Goal: Task Accomplishment & Management: Manage account settings

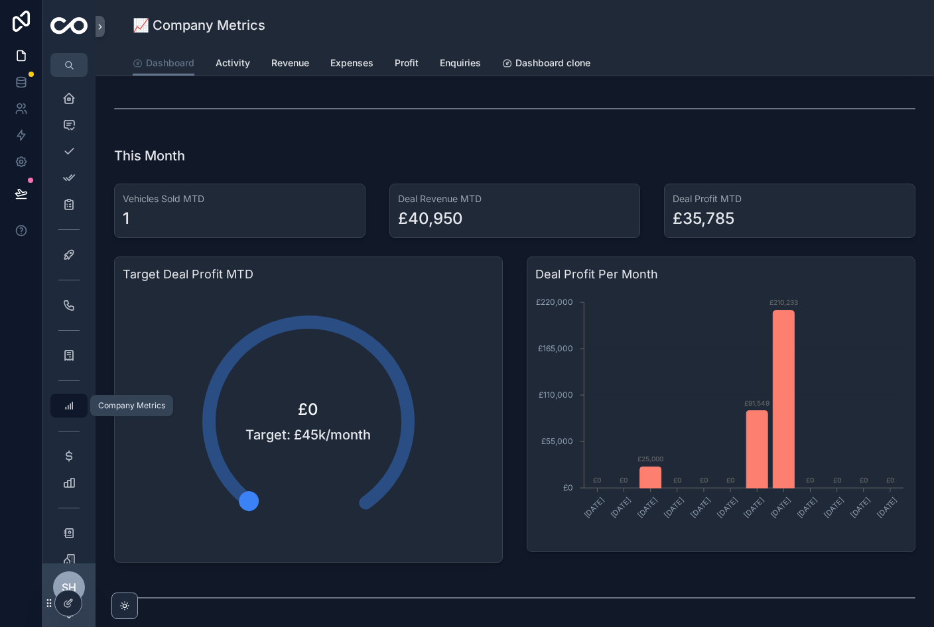
scroll to position [422, 0]
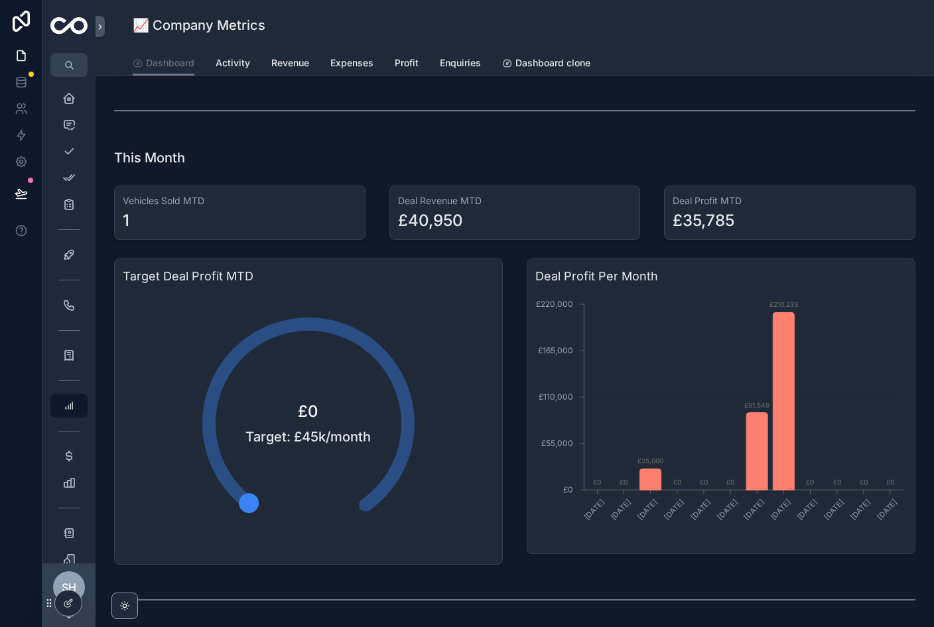
click at [83, 603] on div "SH" at bounding box center [69, 588] width 32 height 32
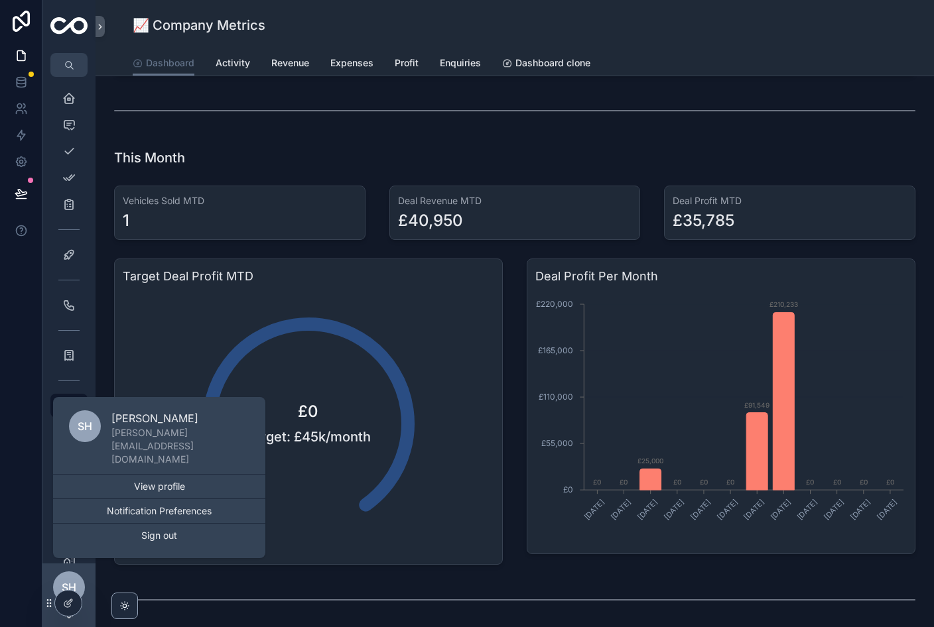
click at [78, 595] on div at bounding box center [68, 603] width 27 height 25
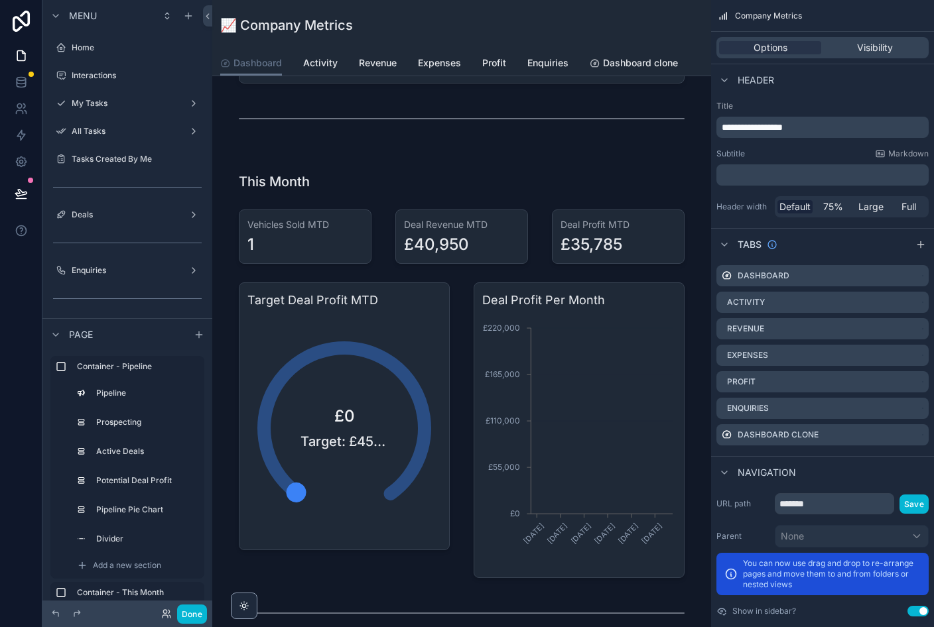
scroll to position [54, 0]
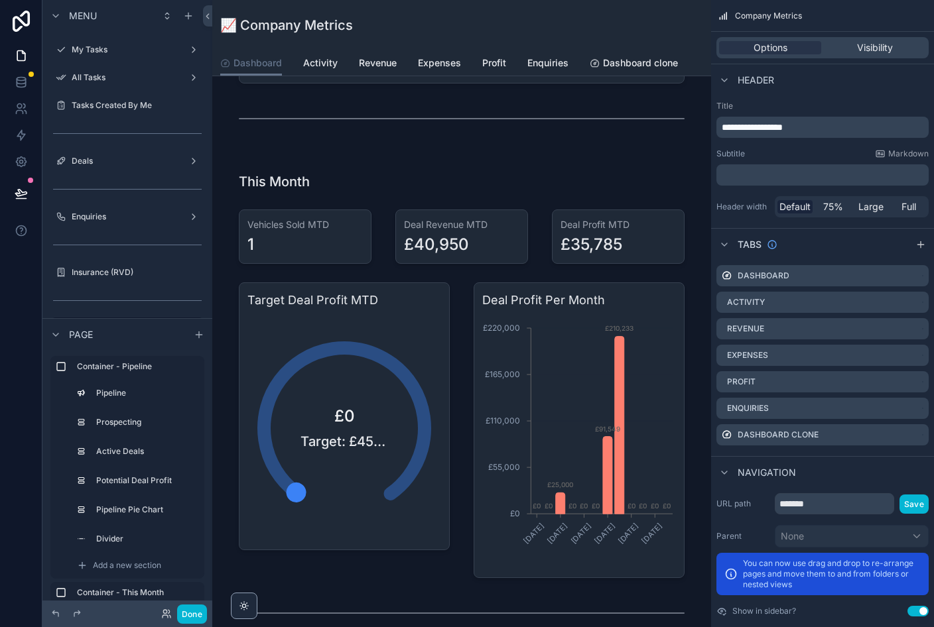
click at [367, 427] on div "scrollable content" at bounding box center [461, 639] width 477 height 960
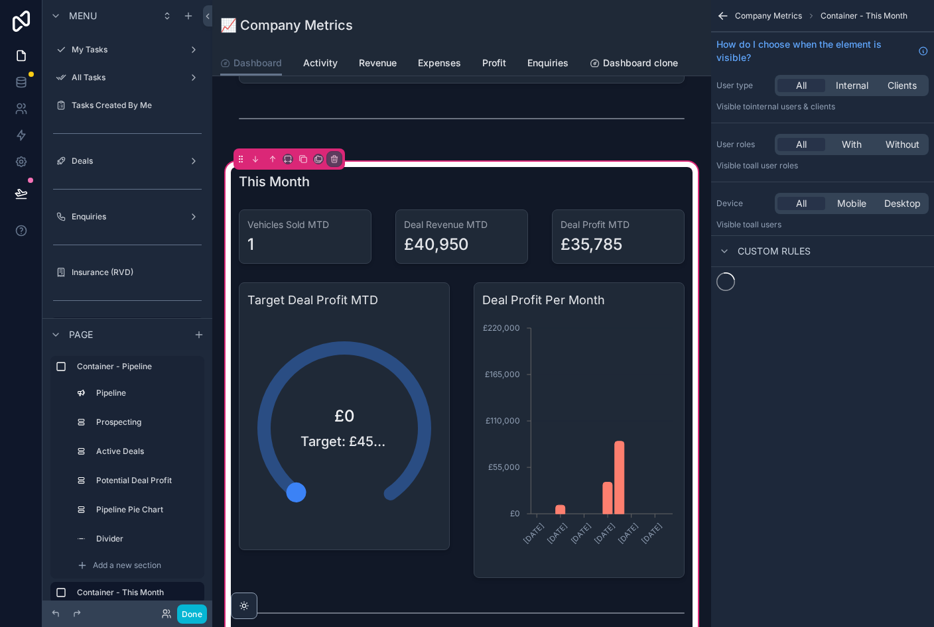
click at [367, 458] on div "scrollable content" at bounding box center [344, 430] width 227 height 306
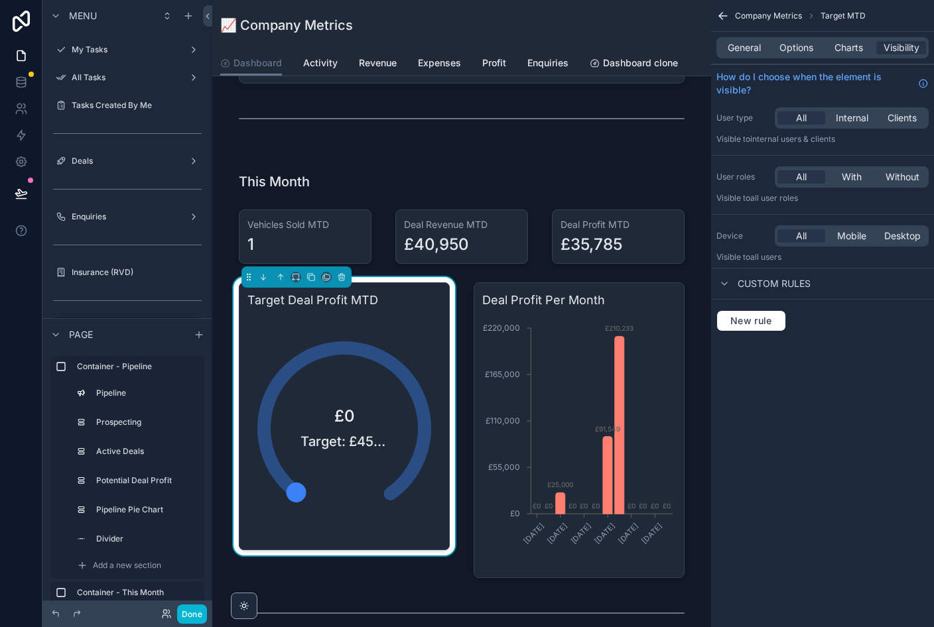
click at [389, 481] on div "£0 Target: £45k/month" at bounding box center [344, 428] width 194 height 227
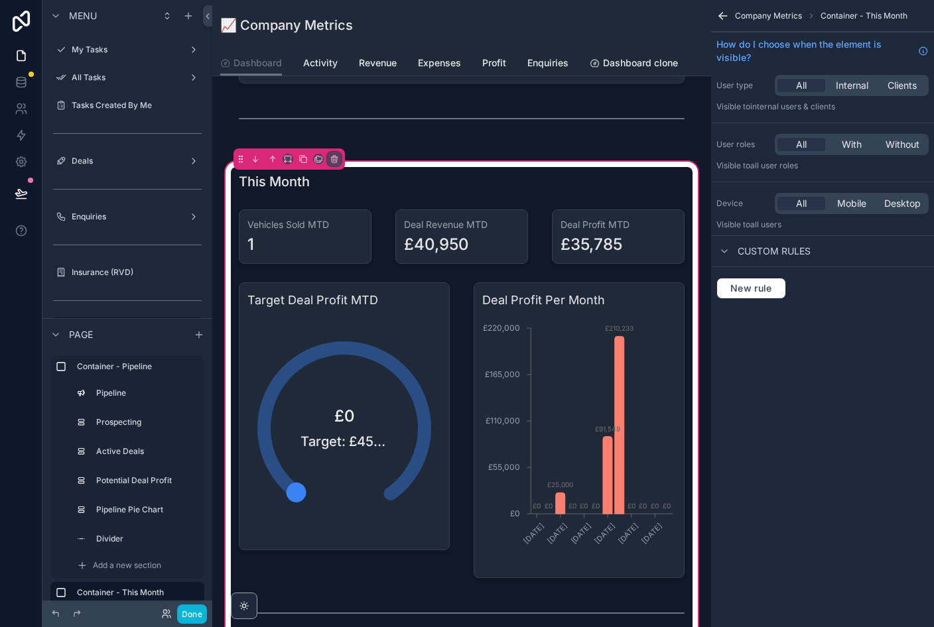
click at [391, 335] on div "scrollable content" at bounding box center [344, 430] width 227 height 306
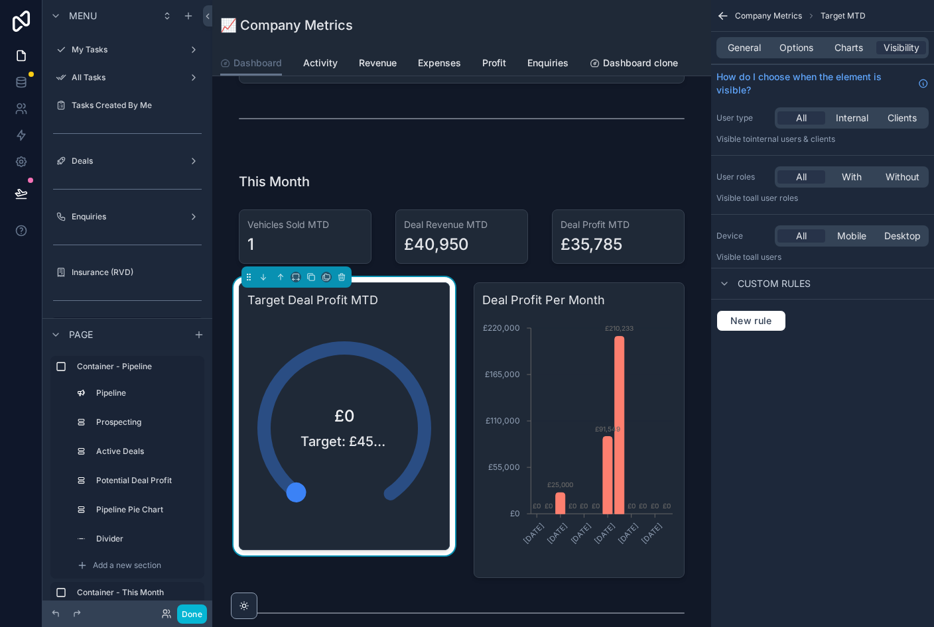
click at [858, 45] on span "Charts" at bounding box center [848, 47] width 29 height 13
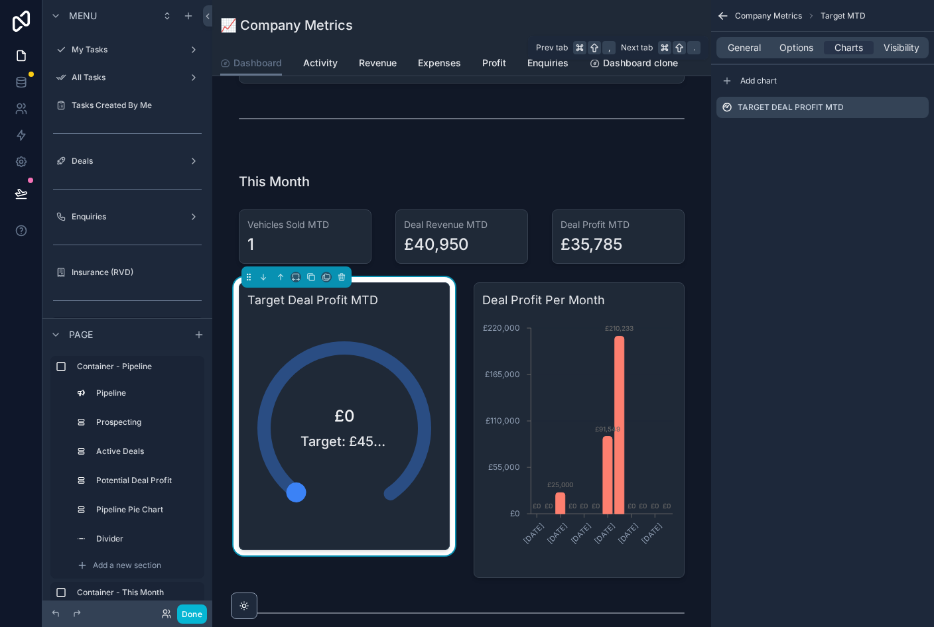
click at [743, 53] on span "General" at bounding box center [743, 47] width 33 height 13
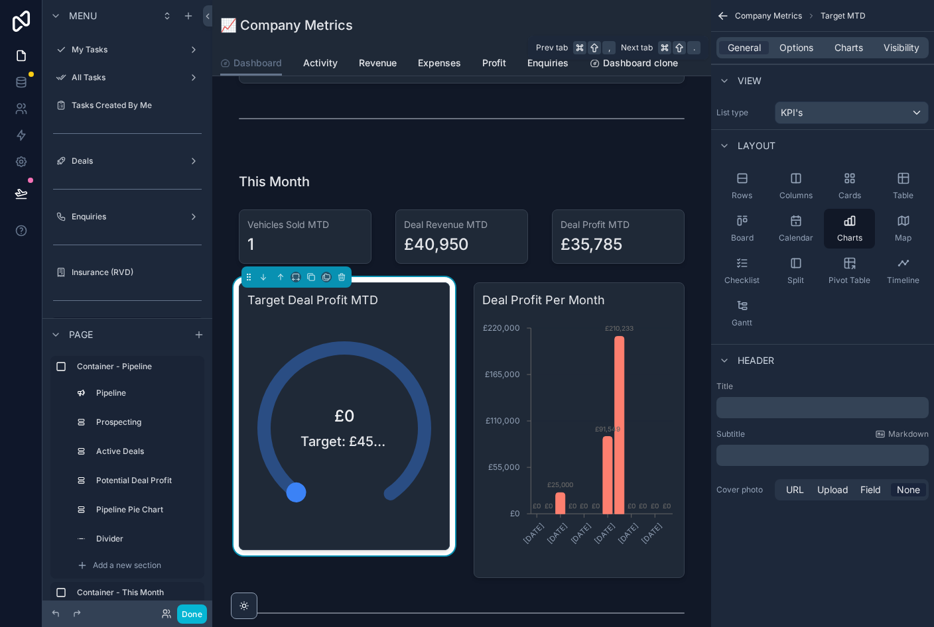
click at [809, 47] on span "Options" at bounding box center [796, 47] width 34 height 13
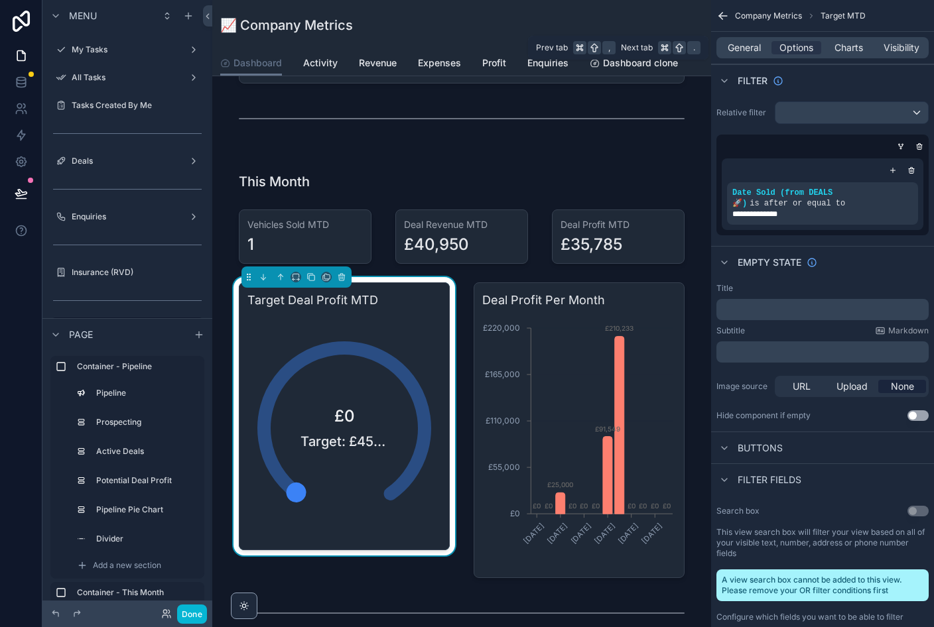
click at [859, 45] on span "Charts" at bounding box center [848, 47] width 29 height 13
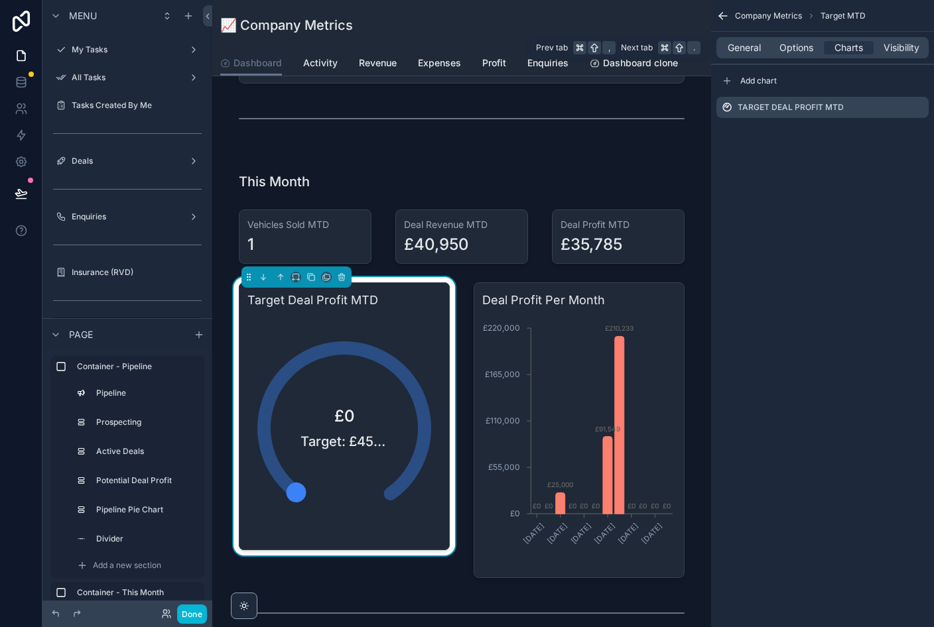
click at [727, 15] on icon "scrollable content" at bounding box center [722, 15] width 13 height 13
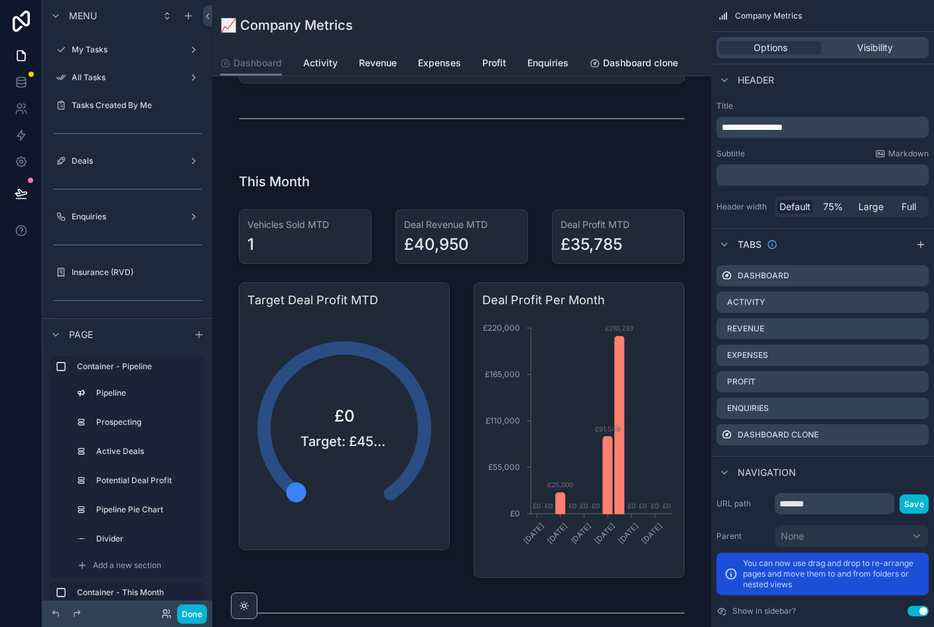
click at [194, 619] on button "Done" at bounding box center [192, 614] width 30 height 19
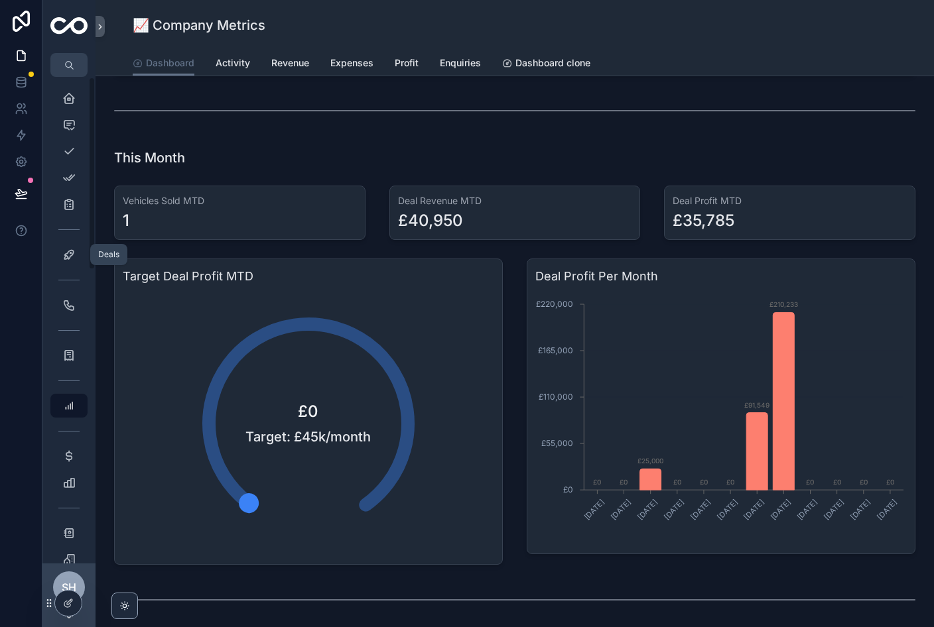
click at [73, 263] on div "Deals 54" at bounding box center [68, 254] width 21 height 21
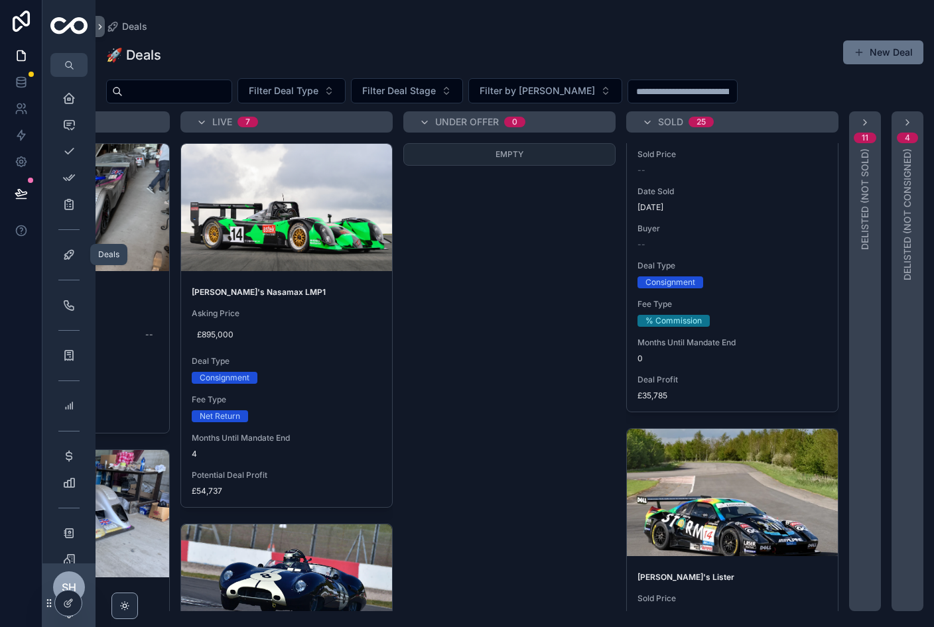
scroll to position [165, 0]
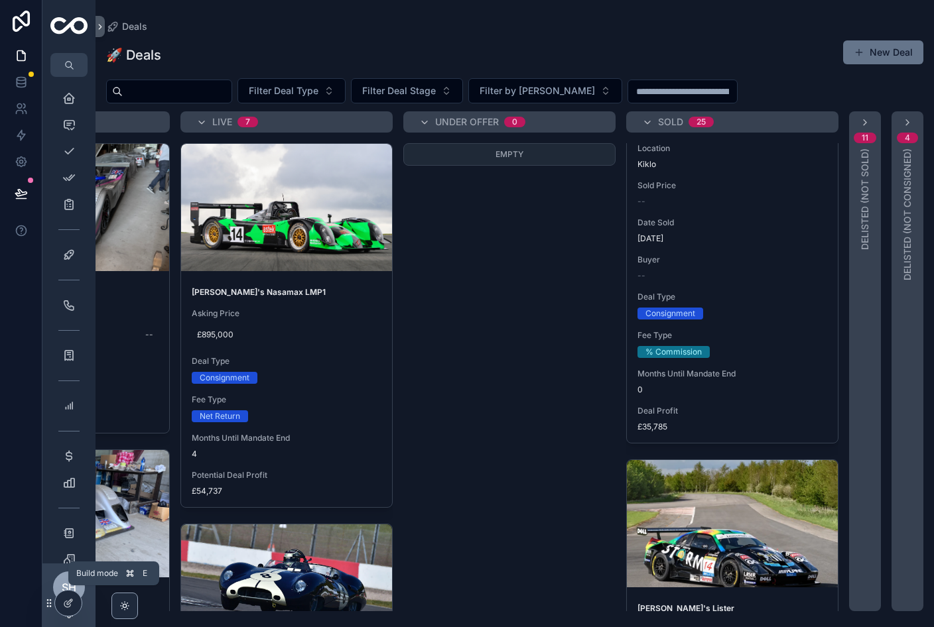
click at [72, 604] on icon at bounding box center [68, 603] width 11 height 11
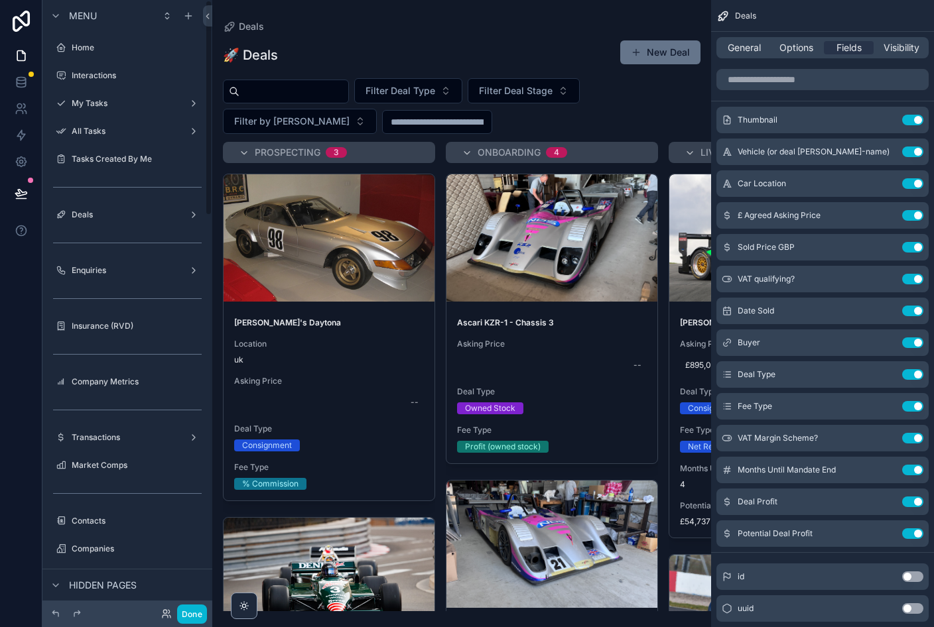
click at [137, 383] on label "Company Metrics" at bounding box center [137, 382] width 130 height 11
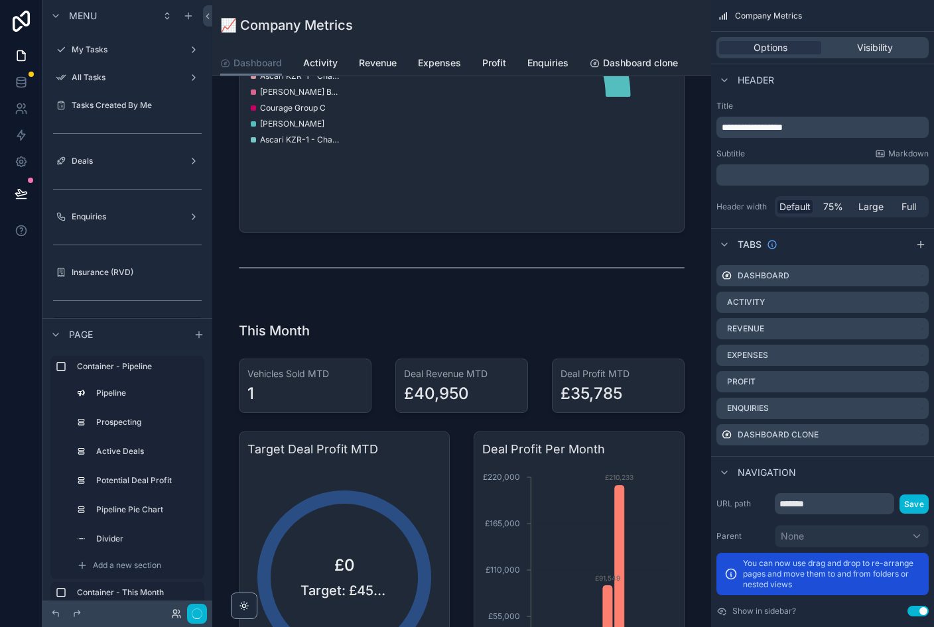
scroll to position [279, 0]
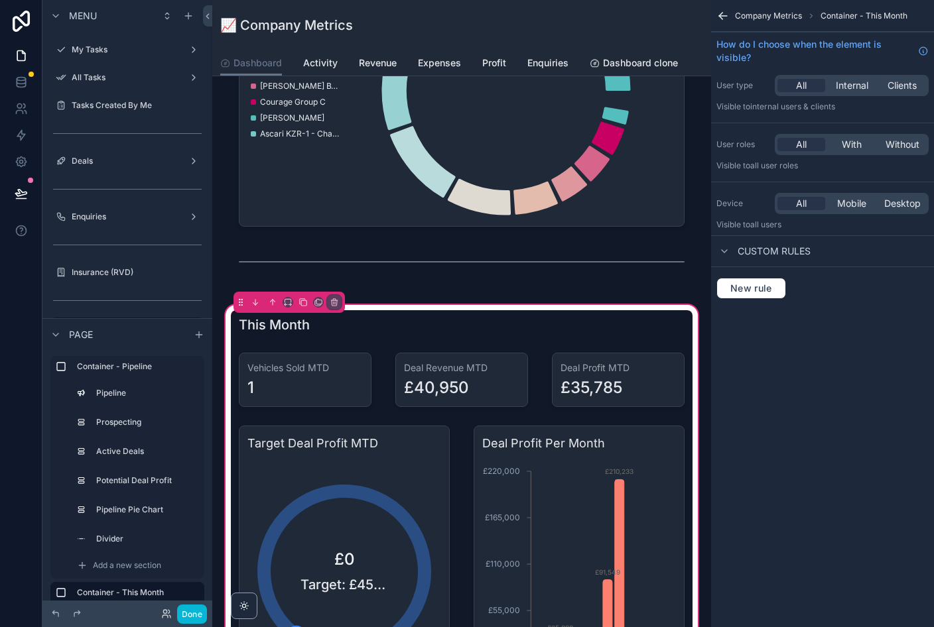
click at [412, 465] on div "scrollable content" at bounding box center [344, 573] width 227 height 306
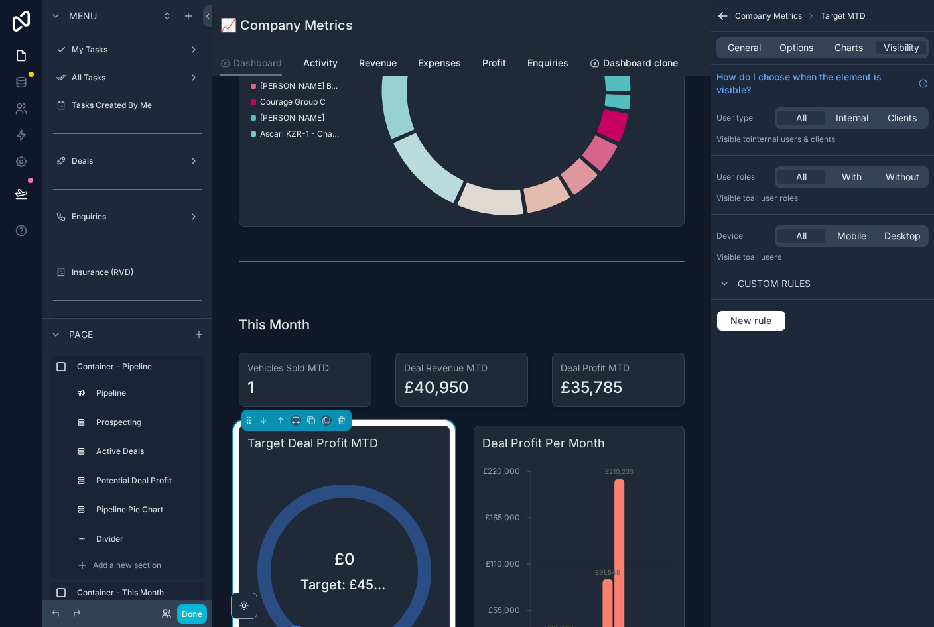
click at [839, 48] on span "Charts" at bounding box center [848, 47] width 29 height 13
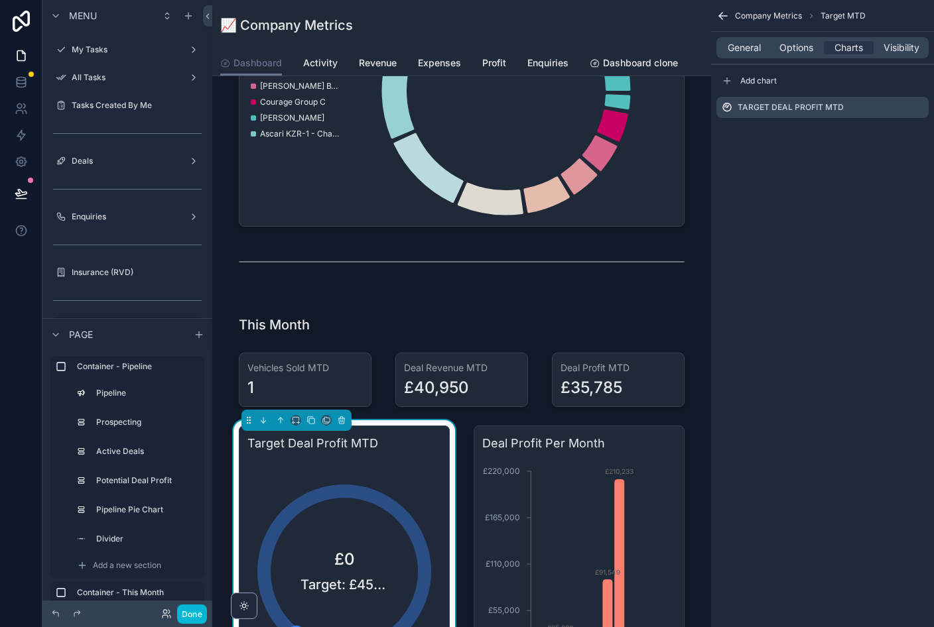
click at [0, 0] on icon "scrollable content" at bounding box center [0, 0] width 0 height 0
click at [916, 111] on icon "scrollable content" at bounding box center [917, 108] width 6 height 6
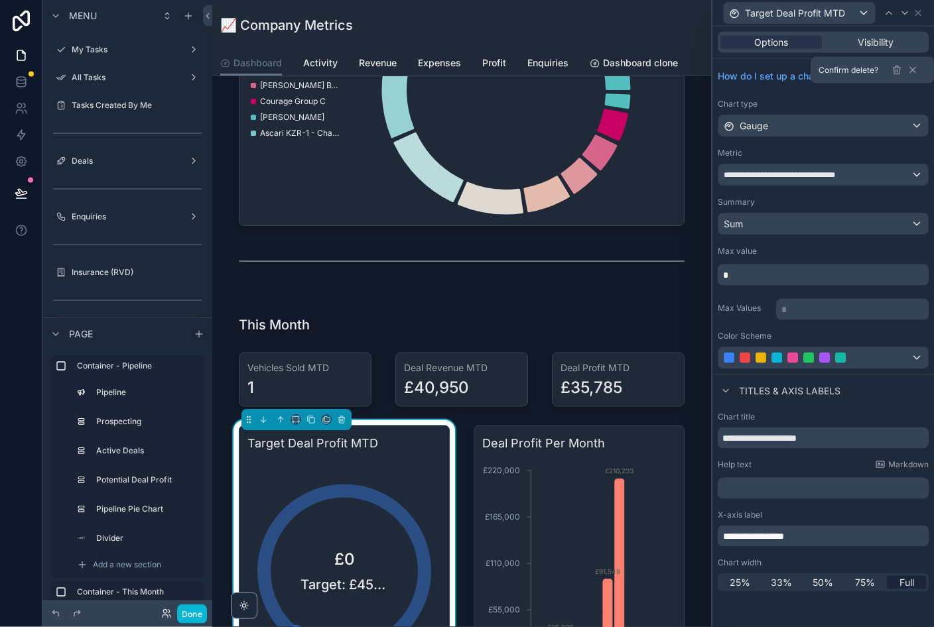
scroll to position [16, 0]
click at [856, 128] on div "**********" at bounding box center [822, 217] width 221 height 316
click at [918, 76] on button at bounding box center [912, 70] width 16 height 16
click at [922, 10] on icon at bounding box center [917, 13] width 11 height 11
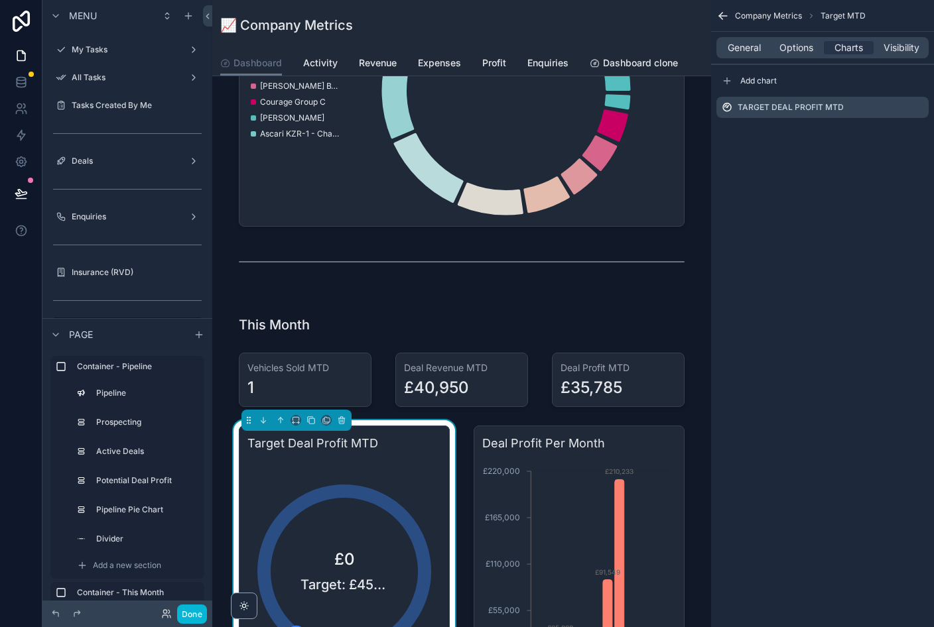
click at [809, 46] on span "Options" at bounding box center [796, 47] width 34 height 13
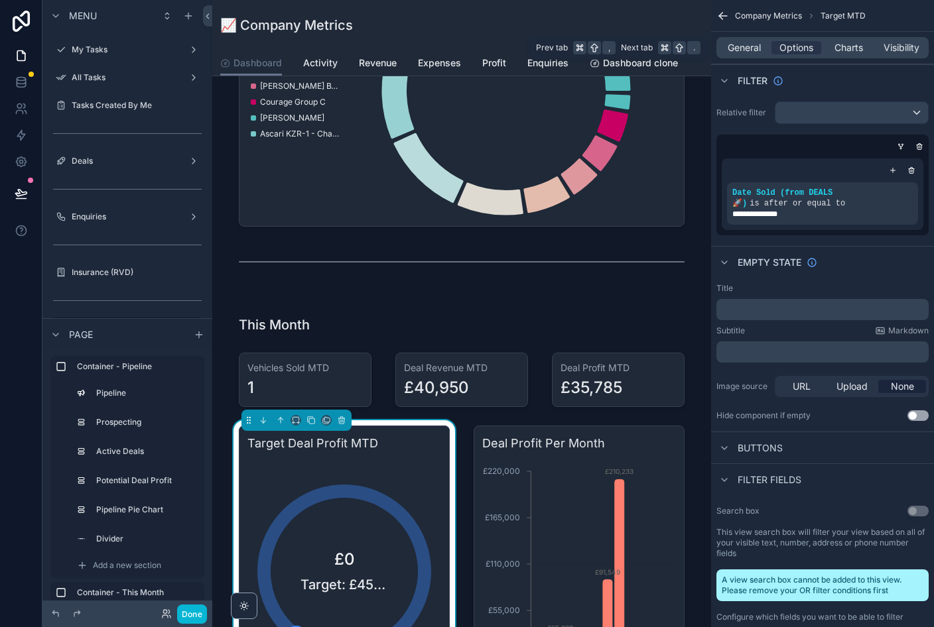
click at [739, 48] on span "General" at bounding box center [743, 47] width 33 height 13
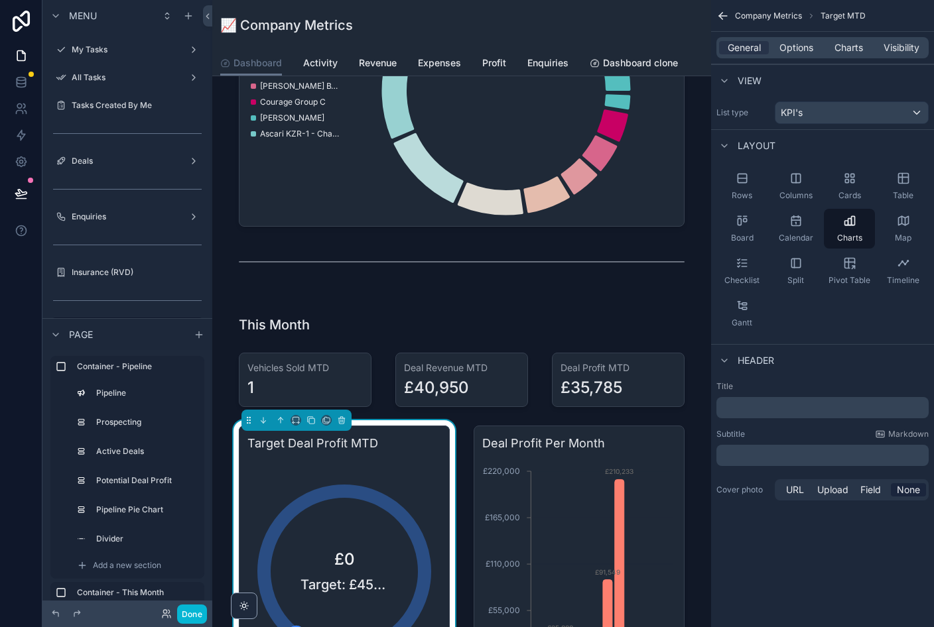
click at [727, 19] on icon "scrollable content" at bounding box center [722, 15] width 13 height 13
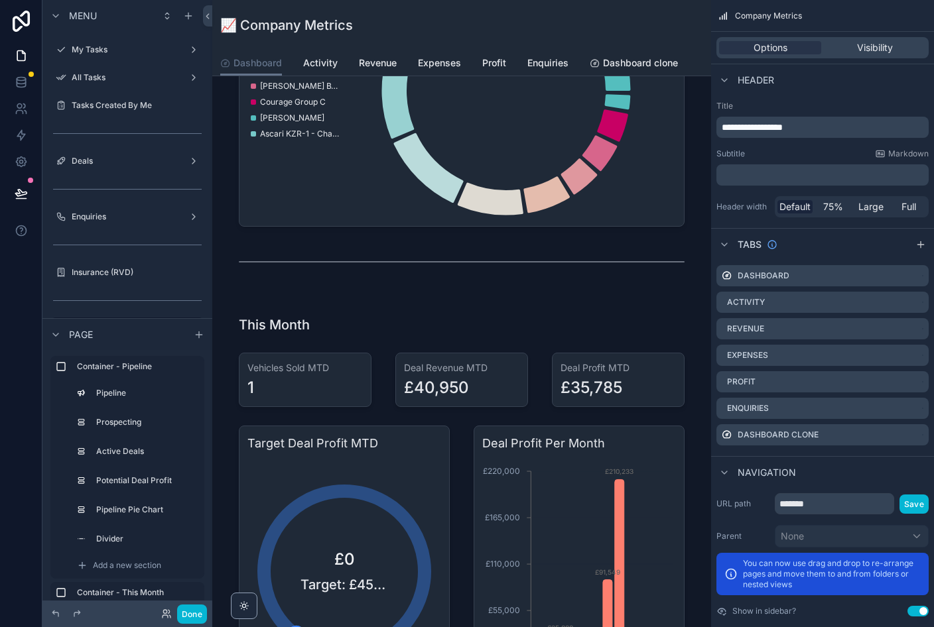
click at [204, 615] on button "Done" at bounding box center [192, 614] width 30 height 19
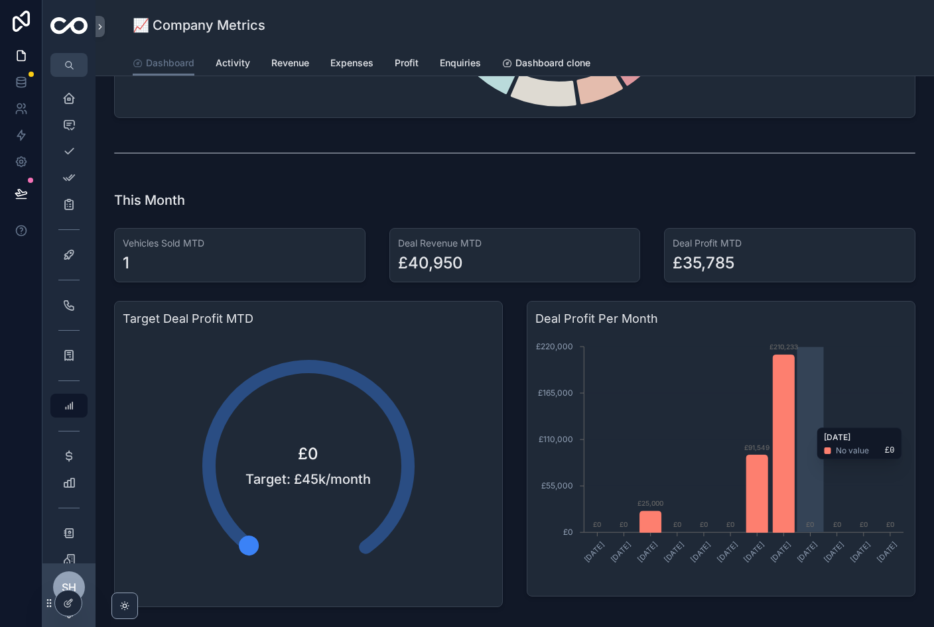
scroll to position [378, 0]
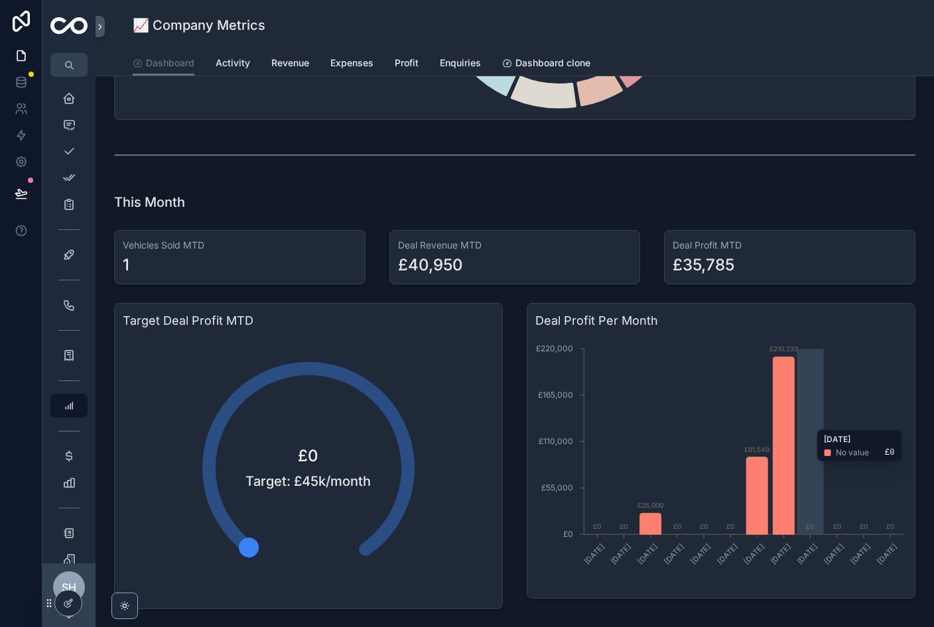
click at [899, 196] on div "This Month" at bounding box center [514, 202] width 801 height 19
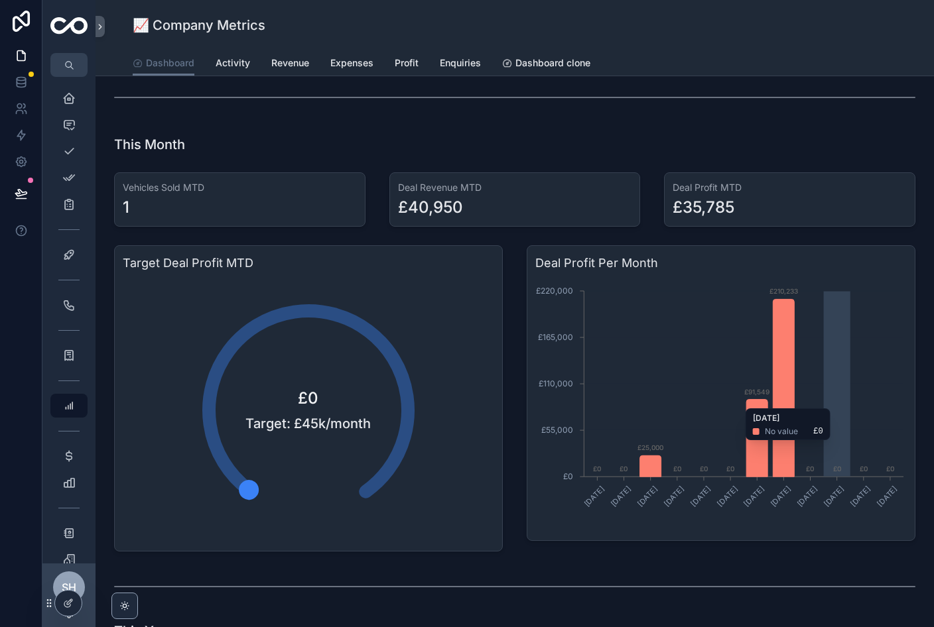
scroll to position [410, 0]
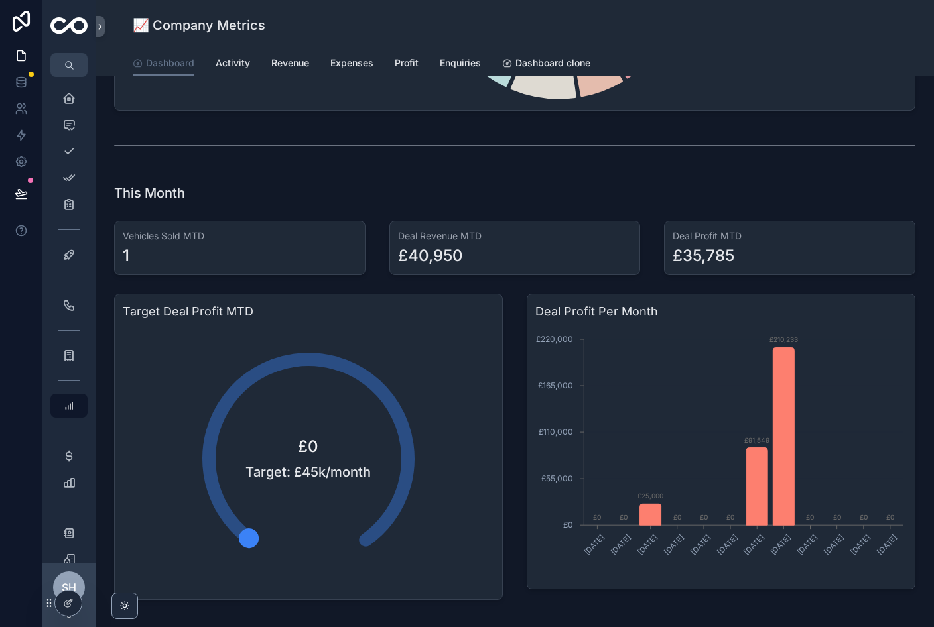
scroll to position [390, 0]
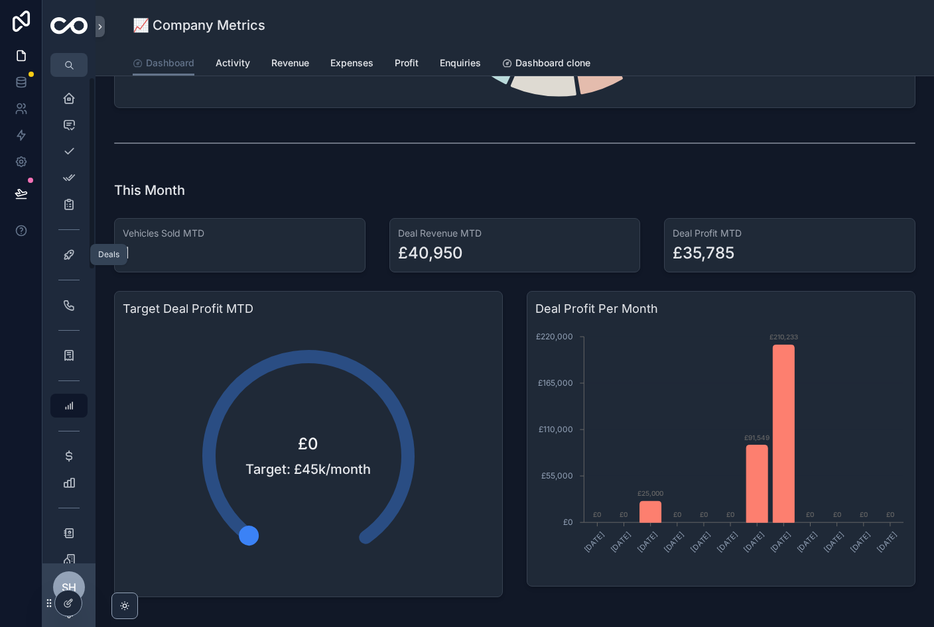
click at [73, 253] on icon "scrollable content" at bounding box center [68, 254] width 13 height 13
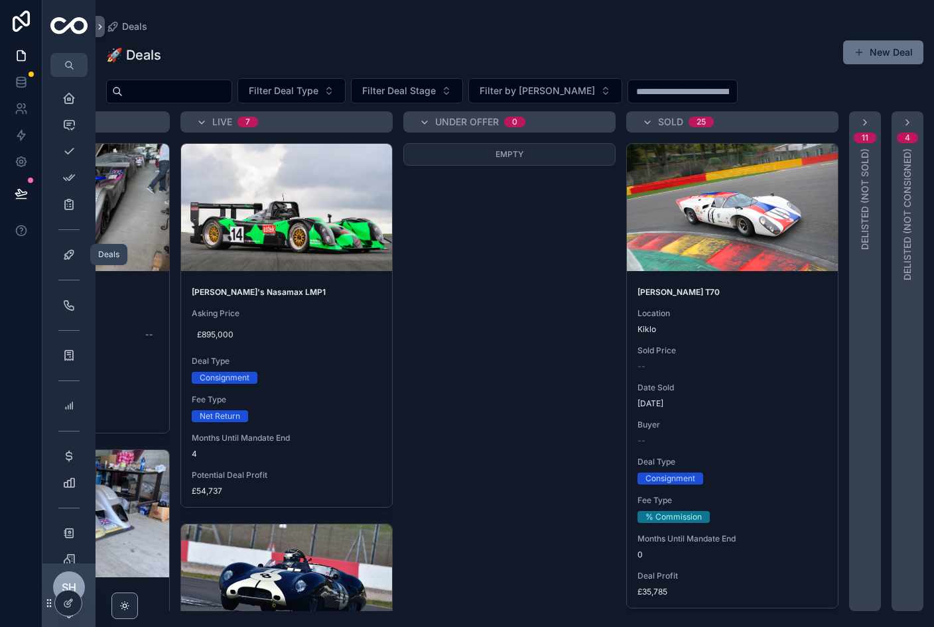
scroll to position [0, 371]
click at [768, 377] on div "[PERSON_NAME] T70 Location [GEOGRAPHIC_DATA] Sold Price -- Date Sold [DATE] Buy…" at bounding box center [732, 442] width 211 height 332
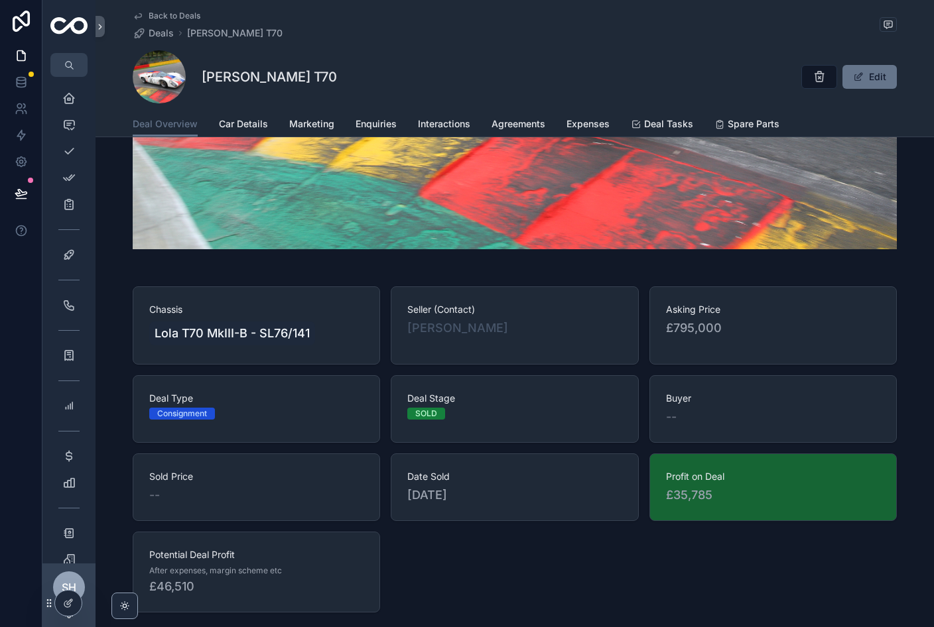
scroll to position [537, 0]
click at [924, 539] on div "Chassis Lola T70 MkIII-B - SL76/141 Seller (Contact) [PERSON_NAME] Asking Price…" at bounding box center [514, 448] width 838 height 337
